Goal: Use online tool/utility: Utilize a website feature to perform a specific function

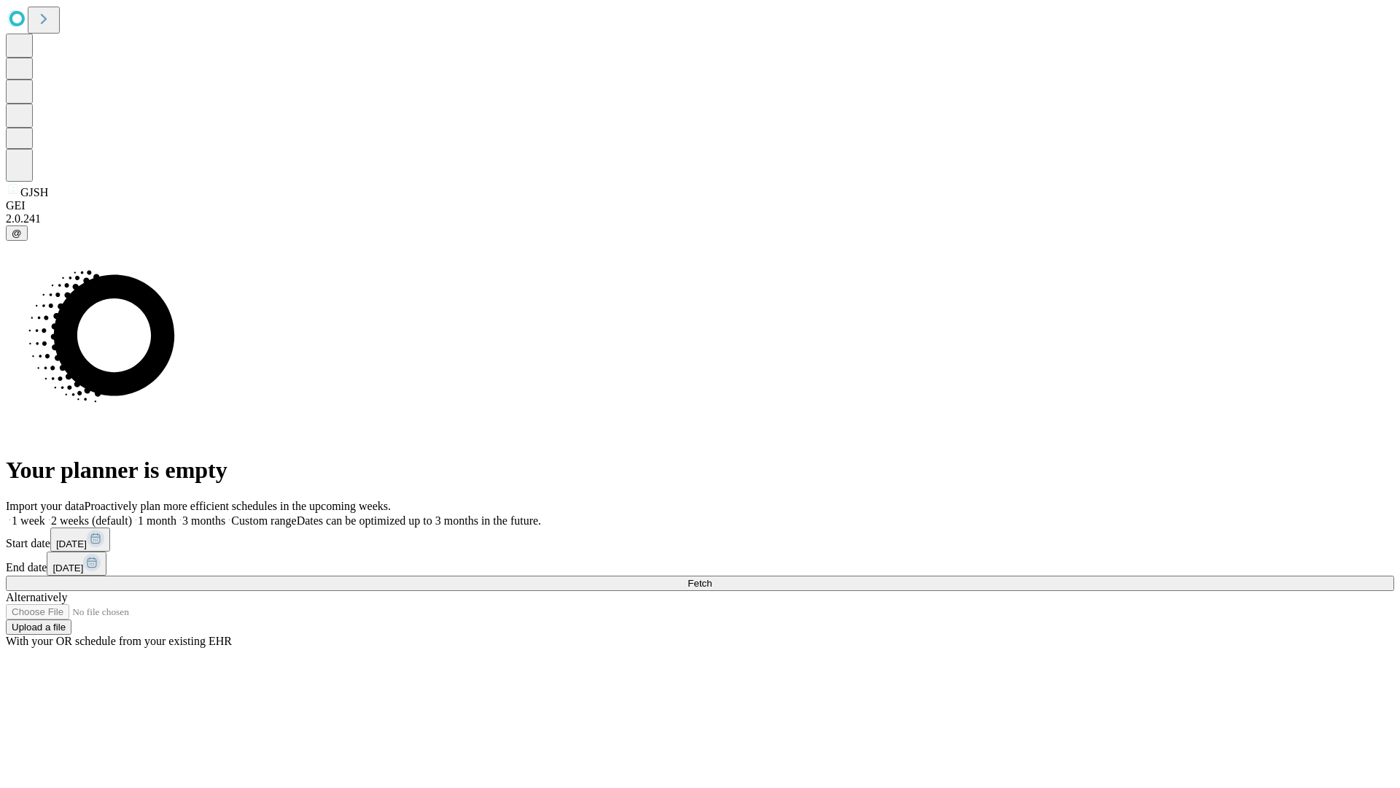
click at [712, 578] on span "Fetch" at bounding box center [700, 583] width 24 height 11
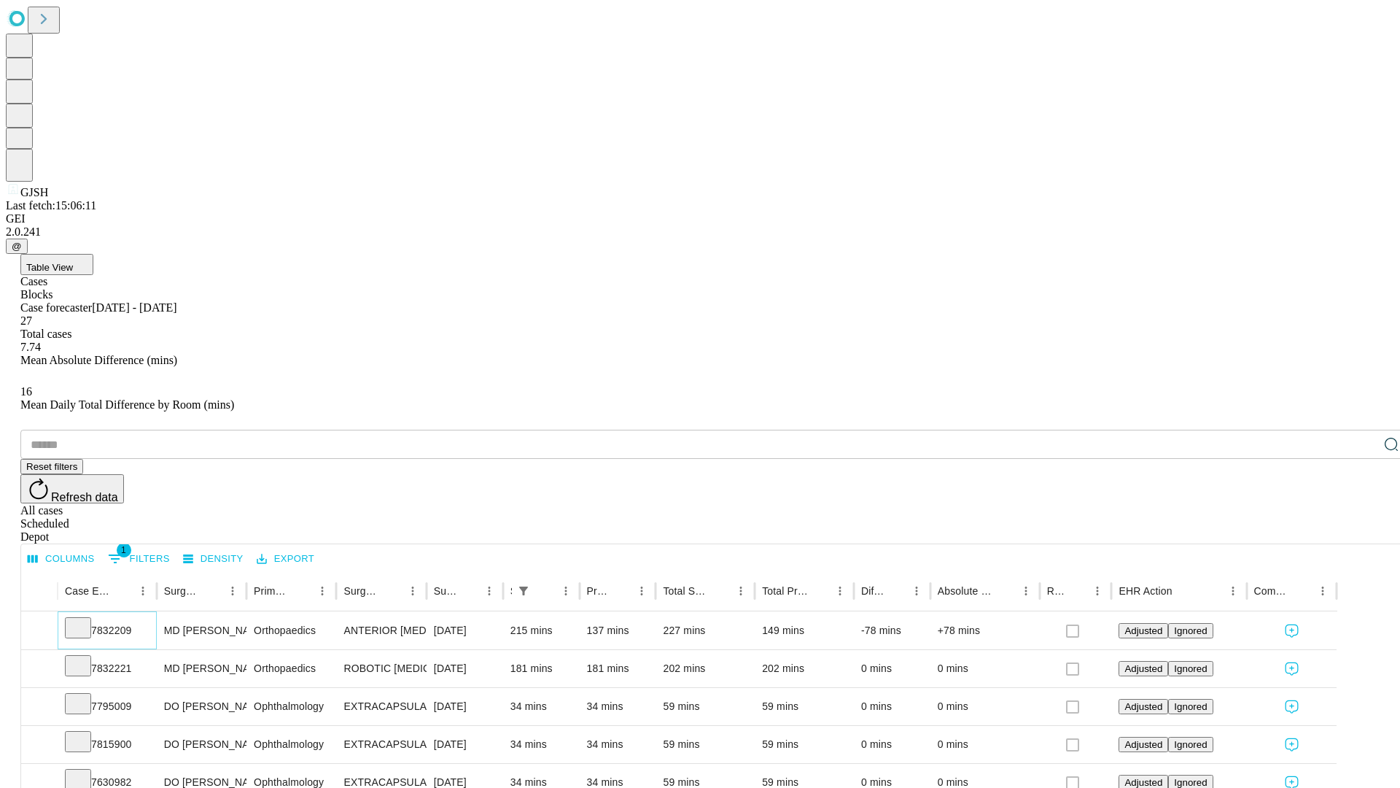
click at [85, 619] on icon at bounding box center [78, 626] width 15 height 15
